Goal: Information Seeking & Learning: Understand process/instructions

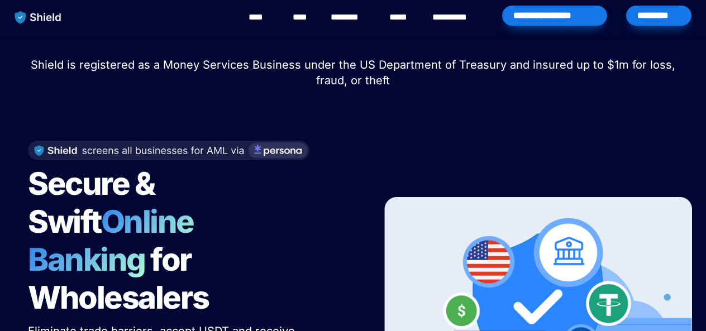
scroll to position [90, 0]
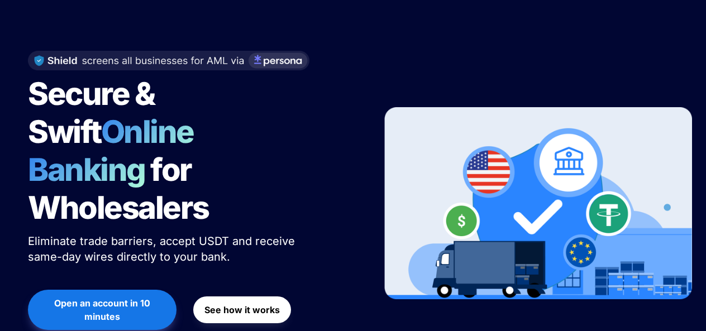
click at [150, 171] on span "for Wholesalers" at bounding box center [118, 189] width 181 height 76
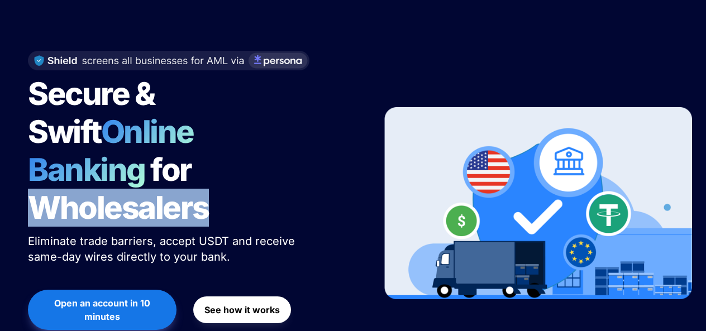
click at [150, 171] on span "for Wholesalers" at bounding box center [118, 189] width 181 height 76
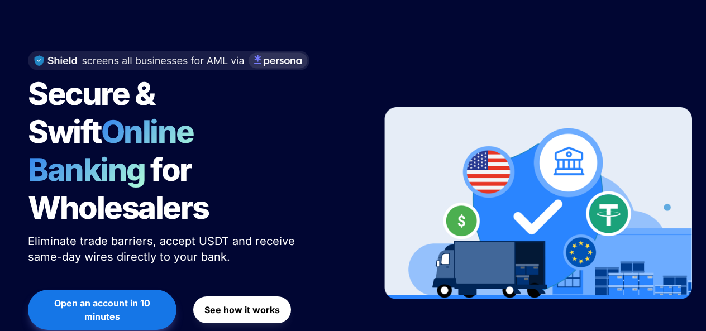
click at [250, 304] on strong "See how it works" at bounding box center [241, 309] width 75 height 11
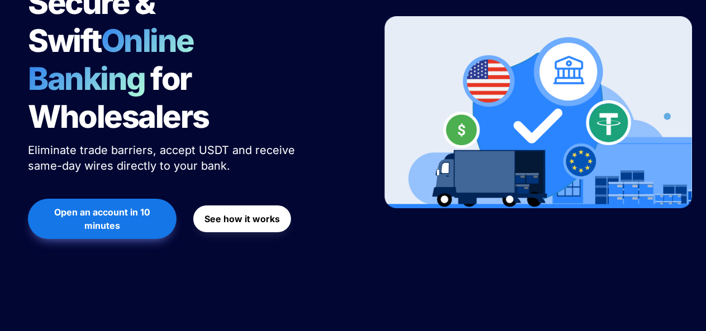
scroll to position [0, 0]
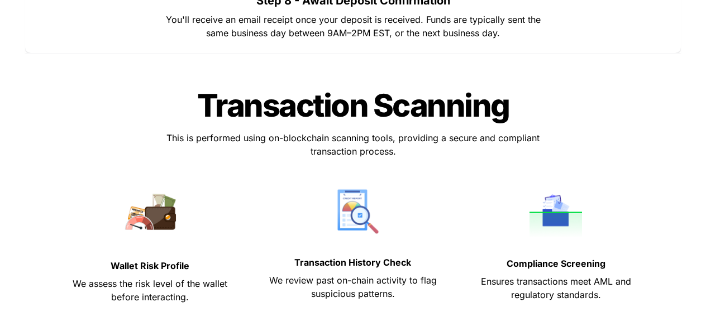
scroll to position [4390, 0]
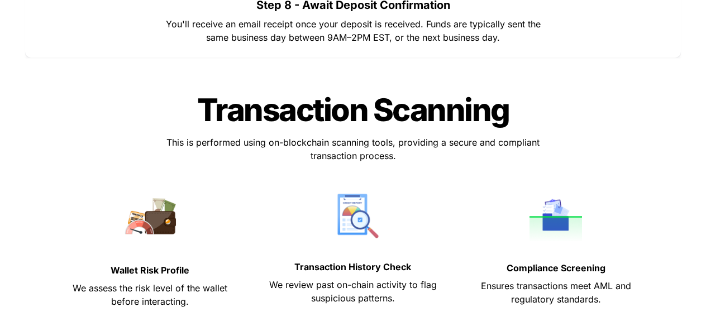
click at [228, 251] on p at bounding box center [150, 252] width 175 height 18
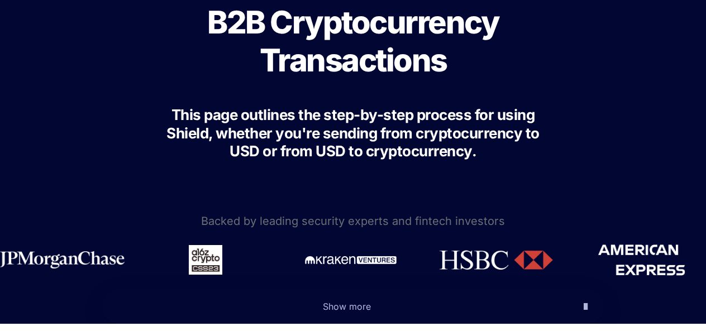
scroll to position [0, 0]
